Goal: Task Accomplishment & Management: Use online tool/utility

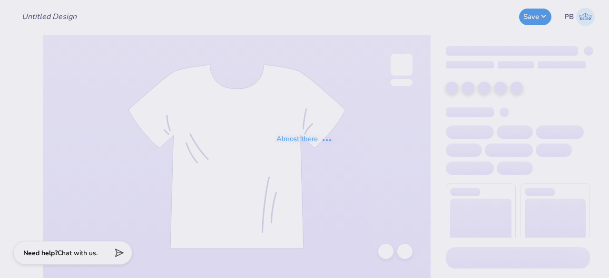
type input "Theta white tank"
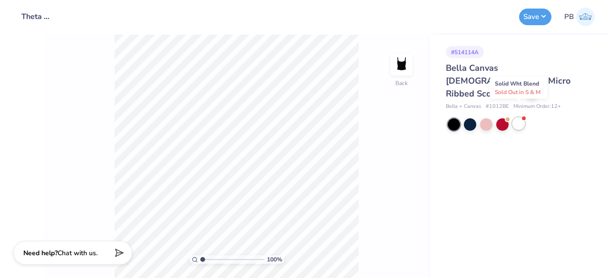
click at [520, 118] on div at bounding box center [519, 124] width 12 height 12
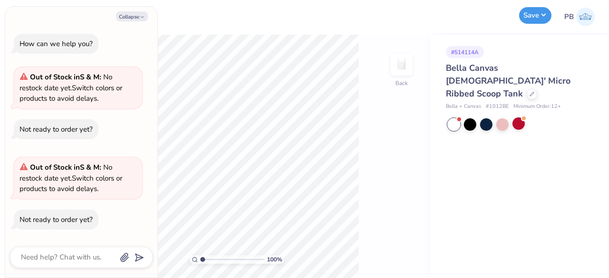
click at [540, 17] on button "Save" at bounding box center [535, 15] width 32 height 17
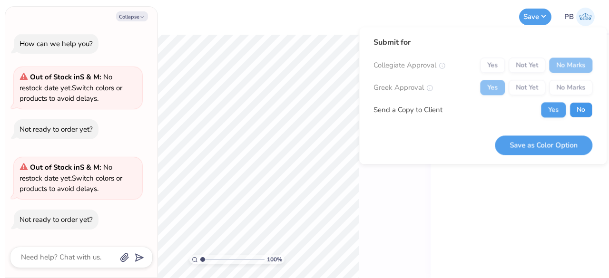
click at [579, 106] on button "No" at bounding box center [581, 109] width 23 height 15
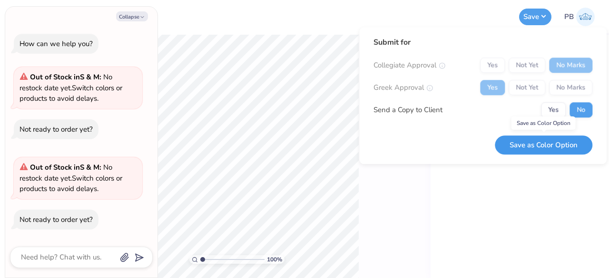
click at [541, 146] on button "Save as Color Option" at bounding box center [544, 146] width 98 height 20
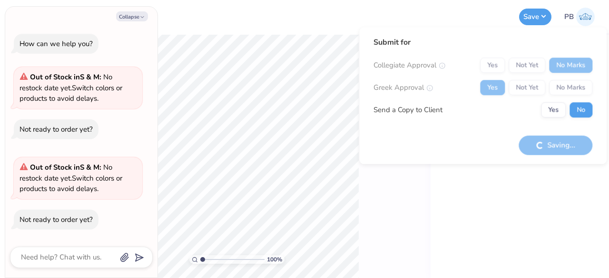
click at [555, 190] on div "# 514114A Bella Canvas [DEMOGRAPHIC_DATA]' Micro Ribbed Scoop Tank Bella + Canv…" at bounding box center [520, 157] width 178 height 244
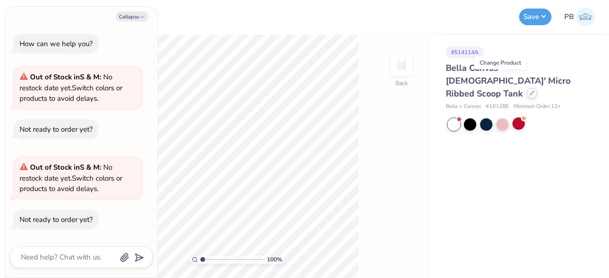
click at [530, 91] on icon at bounding box center [532, 93] width 5 height 5
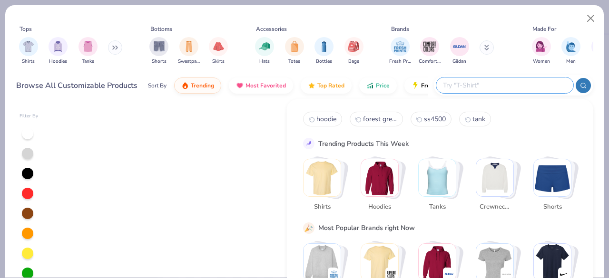
click at [529, 86] on input "text" at bounding box center [504, 85] width 125 height 11
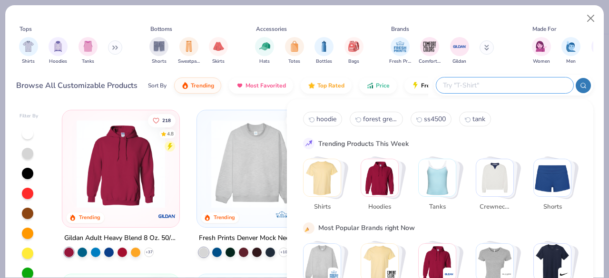
click at [438, 191] on img "Stack Card Button Tanks" at bounding box center [437, 177] width 37 height 37
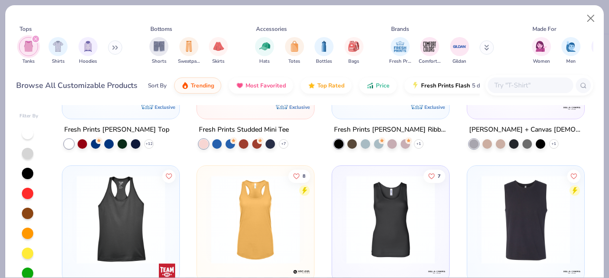
scroll to position [618, 0]
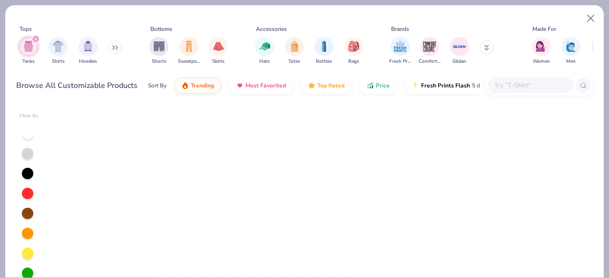
click at [133, 185] on div "235 4.8 Trending Exclusive Fresh Prints Cali Camisole Top + 16 128 4.9 Trending…" at bounding box center [323, 225] width 541 height 241
click at [130, 156] on div "235 4.8 Trending Exclusive Fresh Prints Cali Camisole Top + 16 128 4.9 Trending…" at bounding box center [323, 225] width 541 height 241
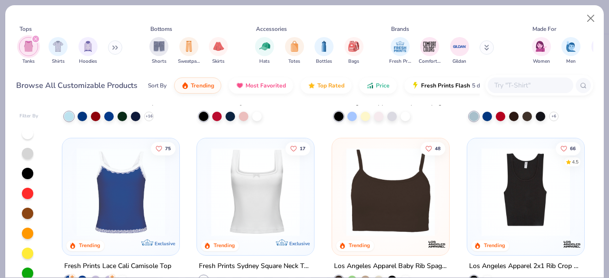
scroll to position [0, 0]
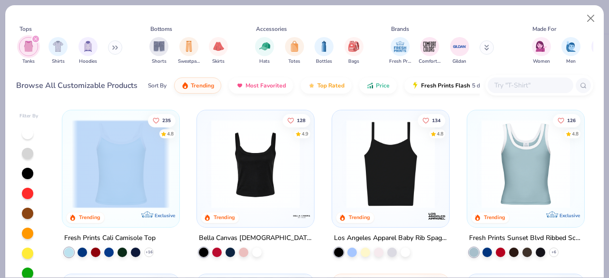
click at [142, 168] on img at bounding box center [121, 164] width 98 height 89
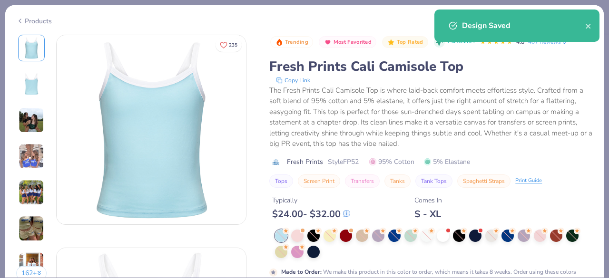
click at [37, 20] on div "Products" at bounding box center [34, 21] width 36 height 10
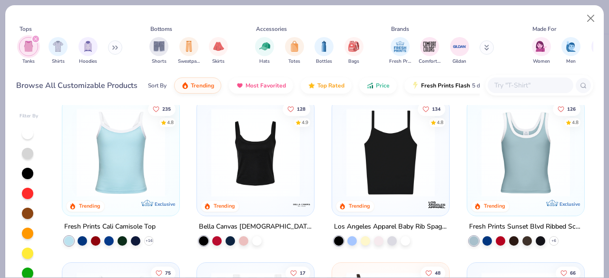
scroll to position [11, 0]
click at [385, 181] on img at bounding box center [391, 153] width 98 height 89
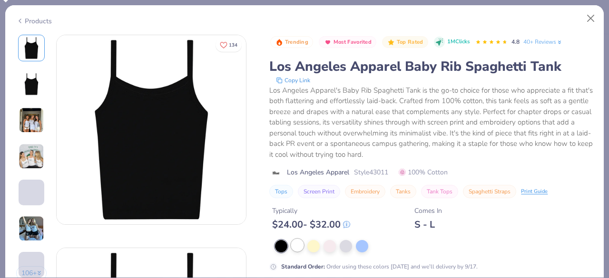
click at [298, 243] on div at bounding box center [297, 245] width 12 height 12
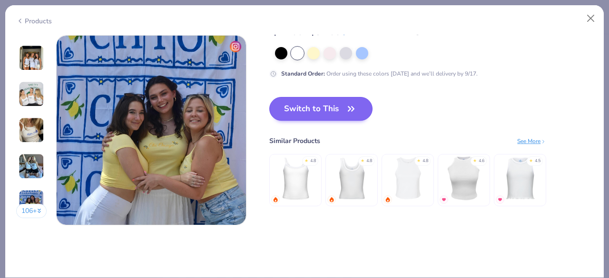
scroll to position [1279, 0]
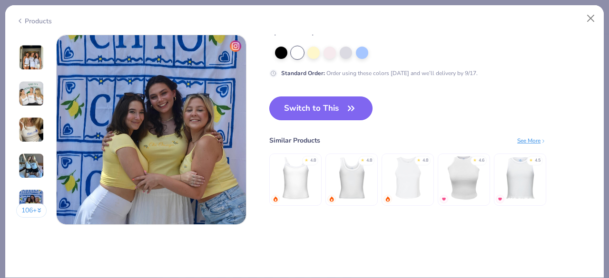
click at [326, 108] on button "Switch to This" at bounding box center [320, 109] width 103 height 24
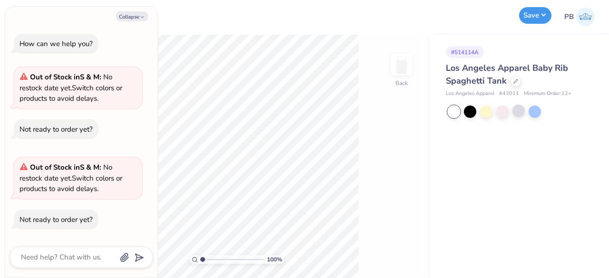
click at [536, 15] on button "Save" at bounding box center [535, 15] width 32 height 17
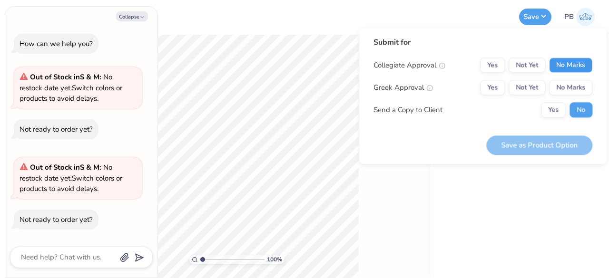
click at [571, 65] on button "No Marks" at bounding box center [570, 65] width 43 height 15
click at [566, 89] on button "No Marks" at bounding box center [570, 87] width 43 height 15
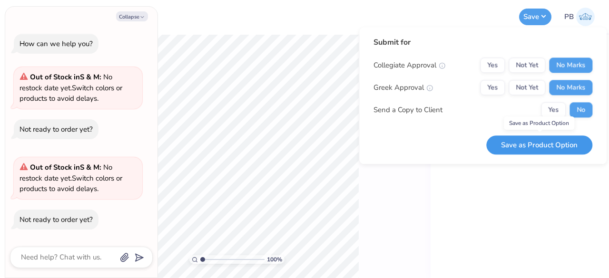
click at [526, 144] on button "Save as Product Option" at bounding box center [539, 146] width 106 height 20
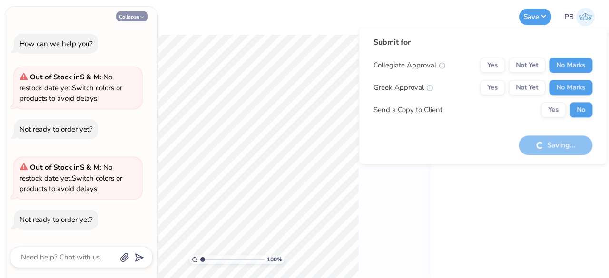
click at [135, 18] on button "Collapse" at bounding box center [132, 16] width 32 height 10
type textarea "x"
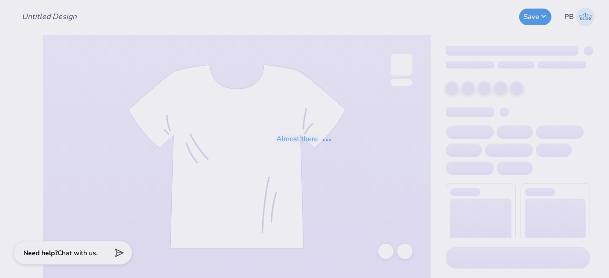
type input "Theta white tank"
